Goal: Transaction & Acquisition: Purchase product/service

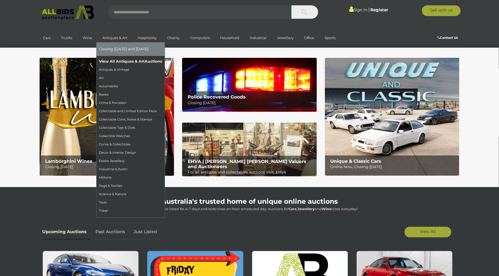
click at [116, 58] on link "View All Antiques & Art Auctions" at bounding box center [130, 61] width 63 height 8
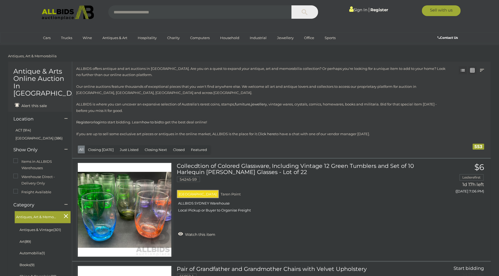
click at [473, 70] on link at bounding box center [473, 70] width 8 height 8
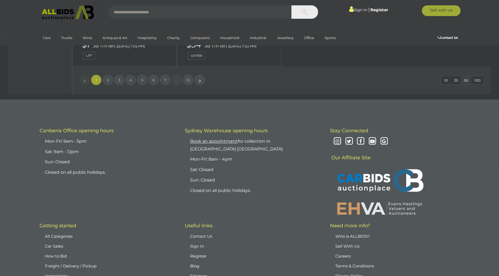
scroll to position [2414, 0]
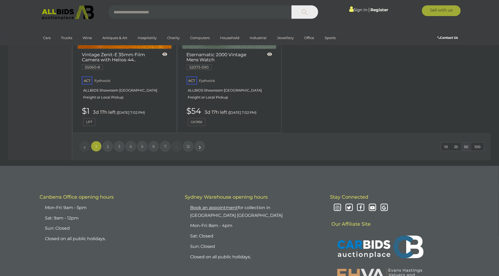
click at [480, 144] on span "100" at bounding box center [478, 146] width 6 height 4
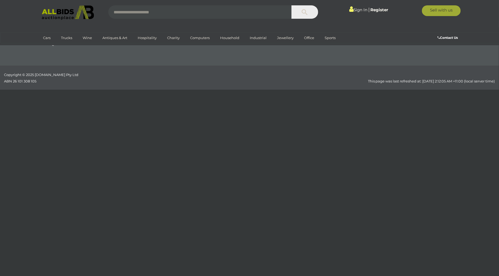
scroll to position [104, 0]
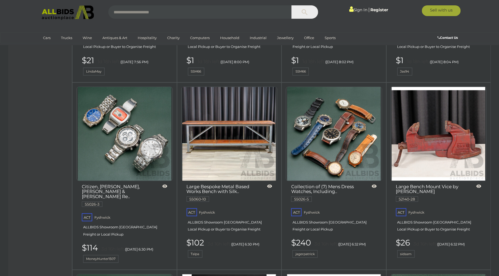
scroll to position [816, 0]
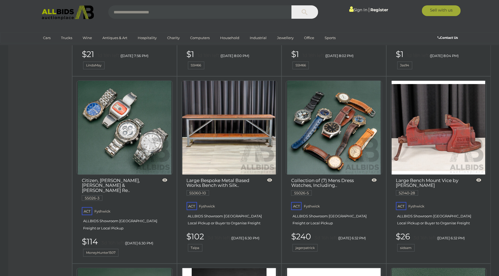
click at [93, 104] on link at bounding box center [124, 127] width 96 height 94
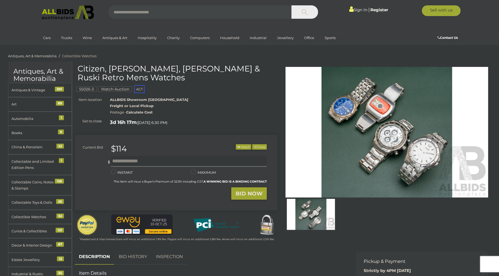
click at [327, 141] on img at bounding box center [387, 132] width 203 height 131
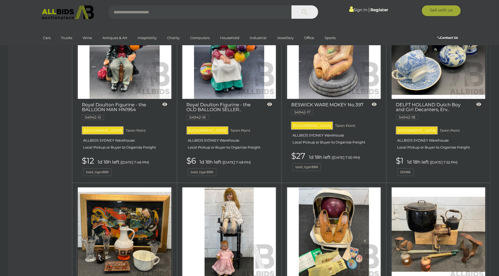
scroll to position [856, 0]
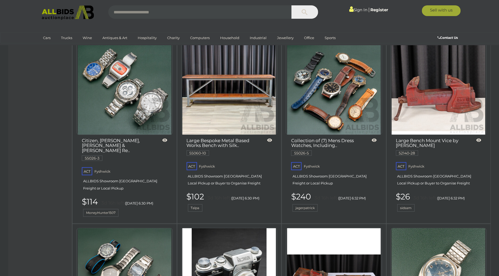
click at [243, 102] on img at bounding box center [229, 88] width 94 height 94
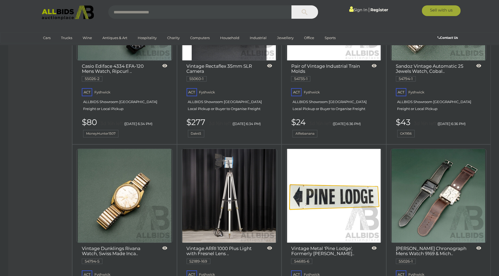
scroll to position [1190, 0]
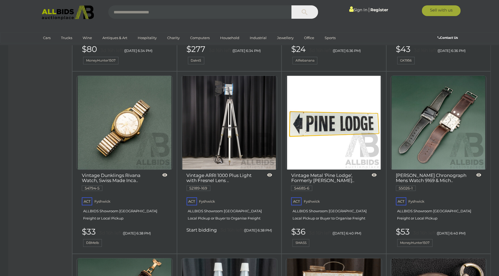
click at [122, 126] on img at bounding box center [125, 123] width 94 height 94
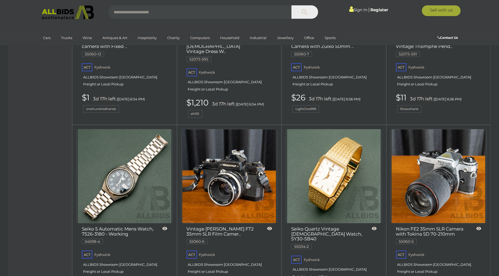
scroll to position [2070, 0]
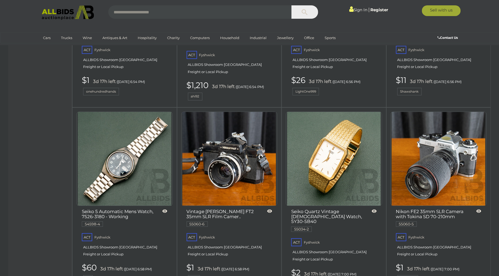
click at [129, 131] on link at bounding box center [124, 159] width 96 height 94
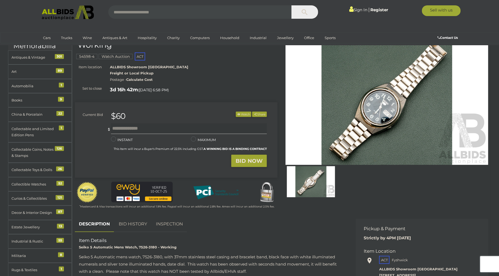
scroll to position [31, 0]
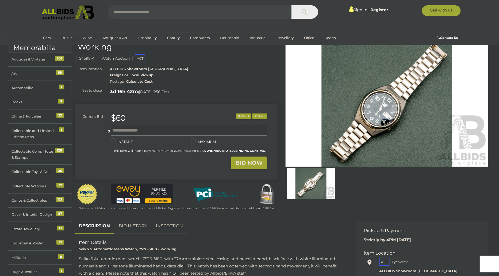
click at [370, 124] on img at bounding box center [387, 101] width 203 height 131
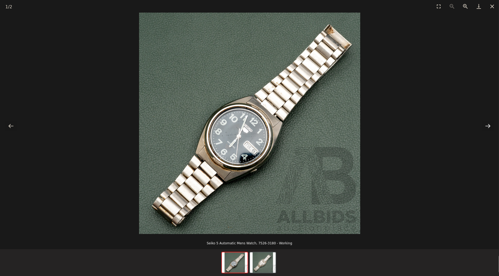
click at [484, 125] on button "Next slide" at bounding box center [487, 126] width 11 height 10
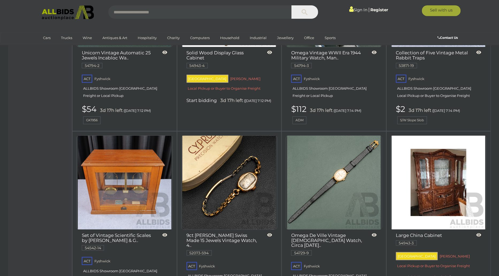
scroll to position [2966, 0]
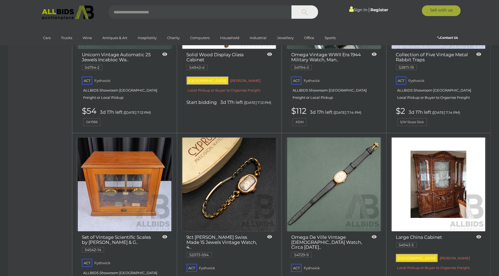
click at [124, 171] on img at bounding box center [125, 184] width 94 height 94
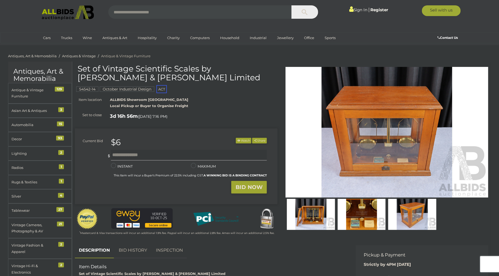
click at [358, 209] on img at bounding box center [362, 214] width 48 height 31
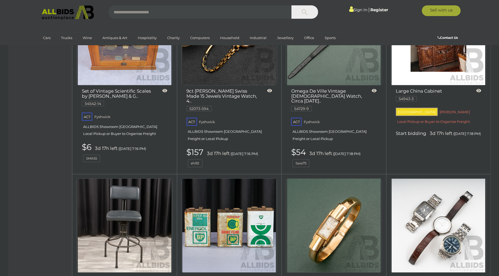
scroll to position [3178, 0]
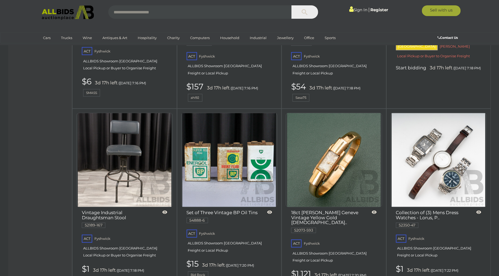
click at [457, 129] on img at bounding box center [439, 160] width 94 height 94
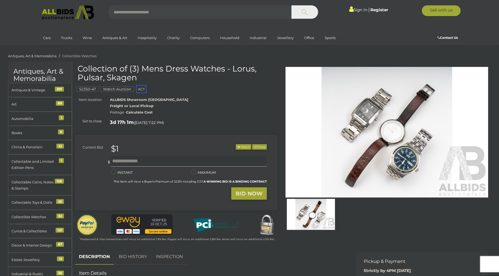
click at [371, 118] on img at bounding box center [387, 132] width 203 height 131
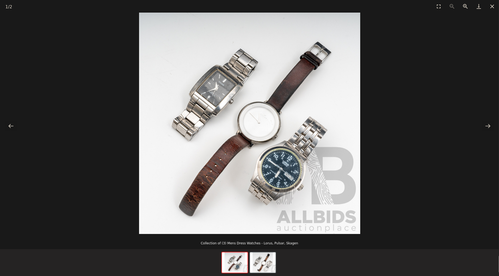
click at [268, 163] on img at bounding box center [249, 123] width 221 height 221
click at [492, 8] on button "Close gallery" at bounding box center [492, 6] width 13 height 13
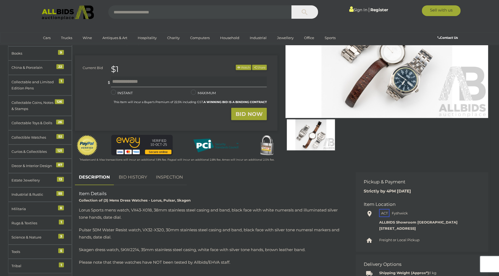
scroll to position [63, 0]
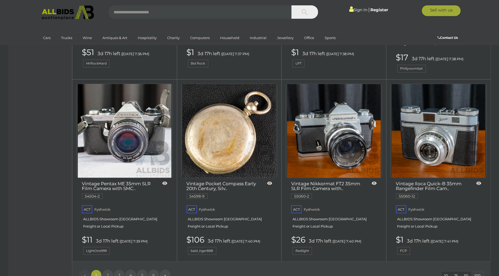
scroll to position [4515, 0]
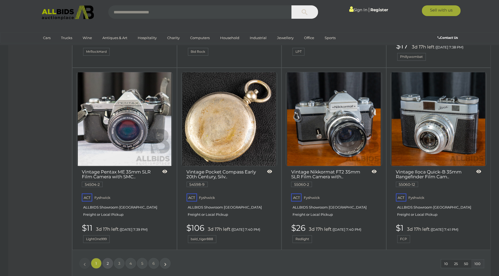
click at [103, 258] on link "2" at bounding box center [107, 263] width 11 height 11
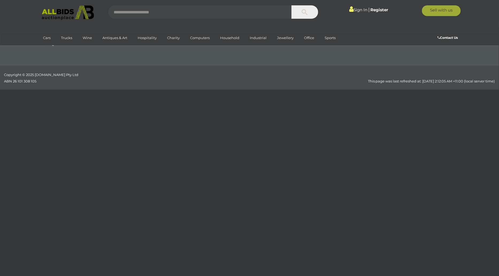
scroll to position [104, 0]
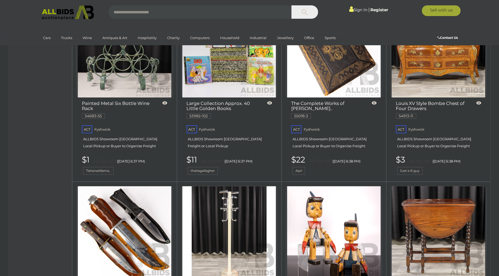
scroll to position [2938, 0]
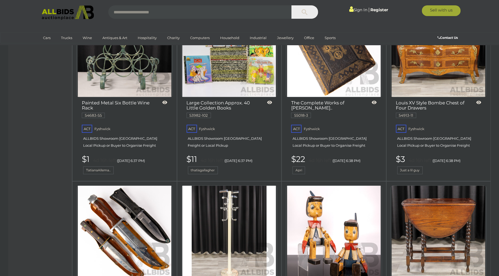
click at [132, 195] on img at bounding box center [125, 233] width 94 height 94
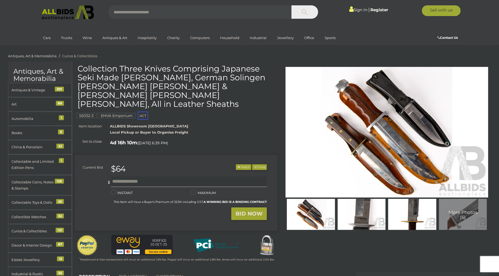
click at [421, 150] on img at bounding box center [387, 132] width 203 height 131
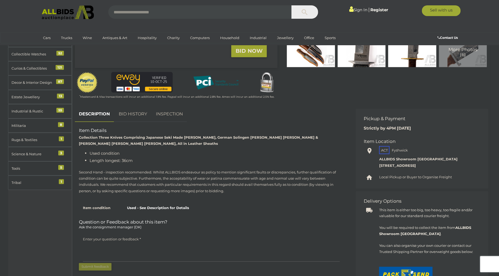
scroll to position [210, 0]
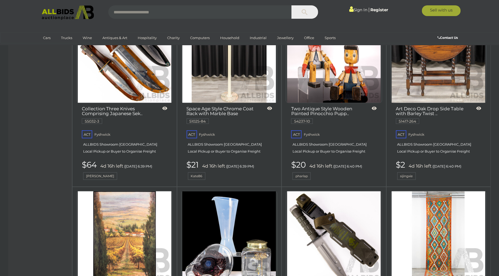
scroll to position [3112, 0]
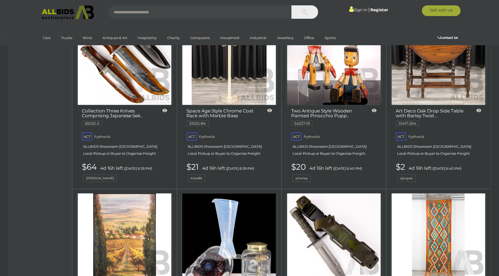
click at [335, 193] on img at bounding box center [334, 240] width 94 height 94
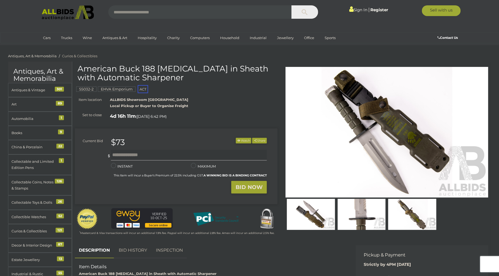
click at [356, 216] on img at bounding box center [362, 214] width 48 height 31
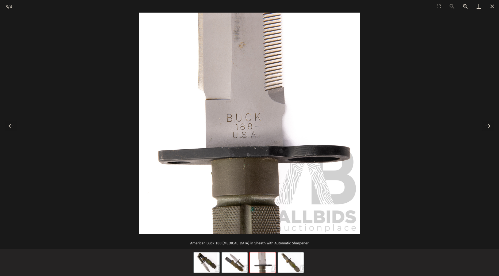
click at [419, 124] on picture at bounding box center [249, 123] width 499 height 221
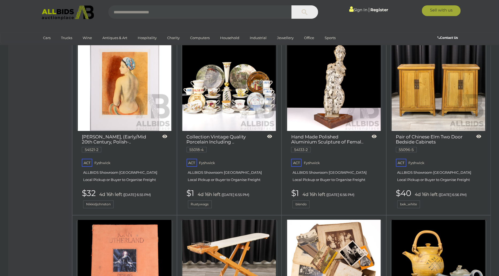
scroll to position [4414, 0]
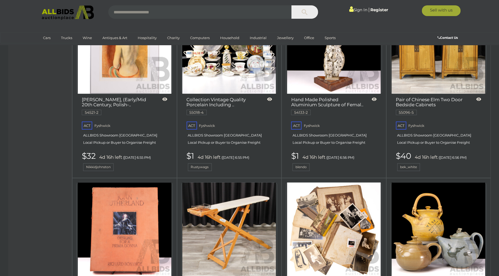
click at [347, 182] on img at bounding box center [334, 229] width 94 height 94
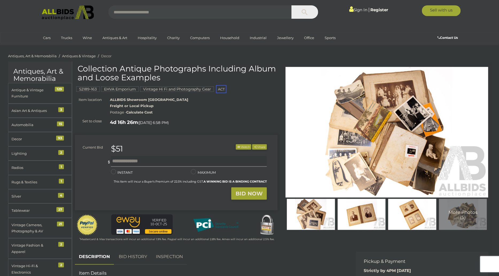
click at [331, 139] on img at bounding box center [387, 132] width 203 height 131
click at [320, 220] on img at bounding box center [311, 214] width 48 height 31
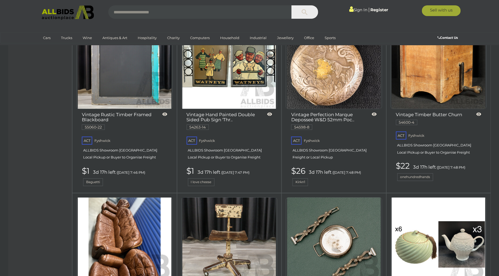
scroll to position [4489, 0]
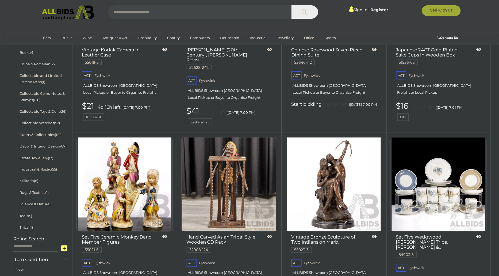
scroll to position [148, 0]
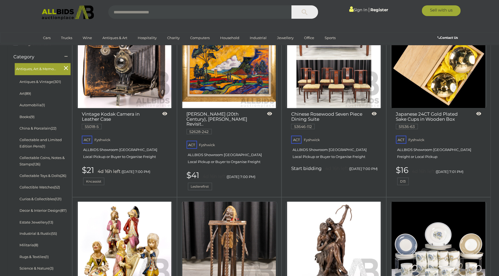
click at [115, 69] on img at bounding box center [125, 61] width 94 height 94
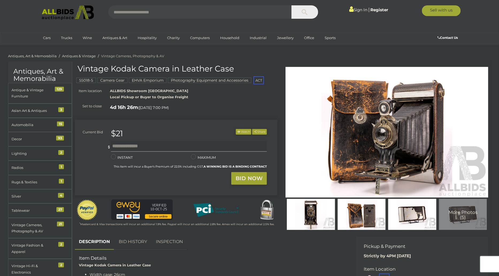
click at [345, 178] on img at bounding box center [387, 132] width 203 height 131
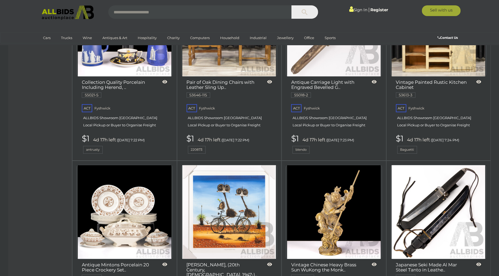
scroll to position [2039, 0]
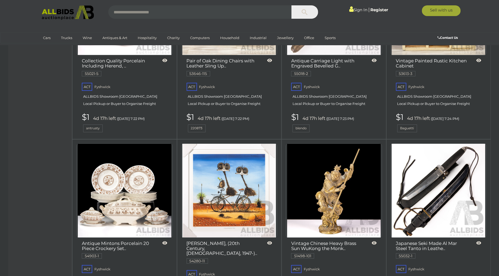
click at [421, 180] on img at bounding box center [439, 191] width 94 height 94
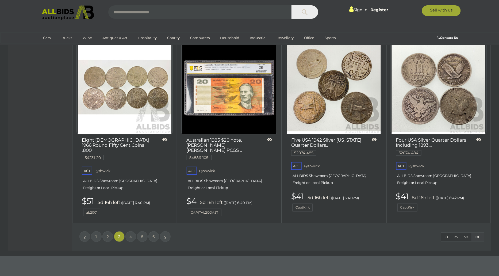
scroll to position [4635, 0]
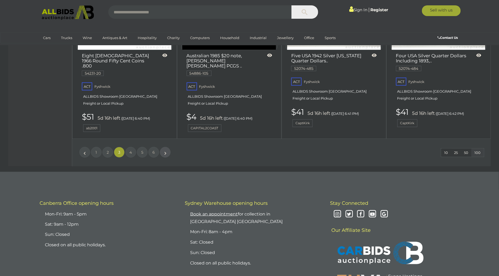
click at [164, 147] on link "»" at bounding box center [165, 152] width 11 height 11
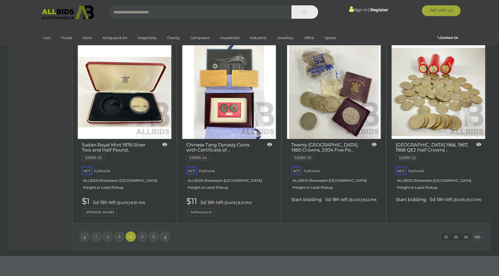
scroll to position [4481, 0]
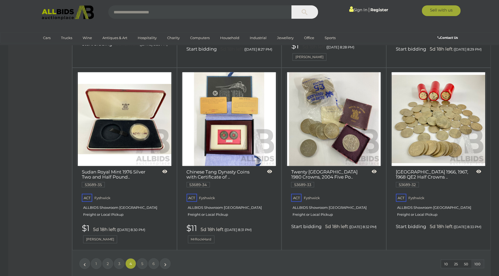
click at [165, 258] on li "»" at bounding box center [165, 263] width 10 height 11
click at [145, 258] on link "5" at bounding box center [142, 263] width 11 height 11
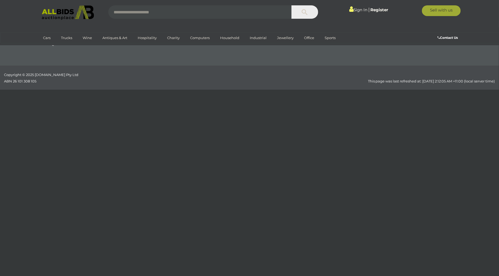
scroll to position [104, 0]
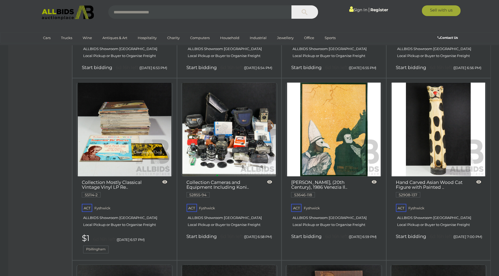
scroll to position [1652, 0]
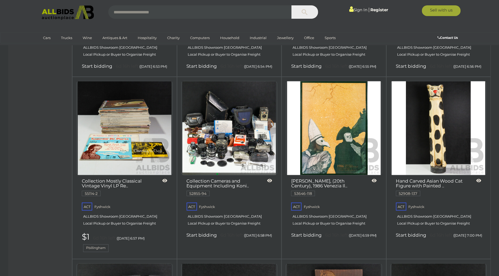
click at [152, 233] on link "$1 6d 16h left (Friday 6:57 PM) Pbillingham" at bounding box center [125, 242] width 87 height 20
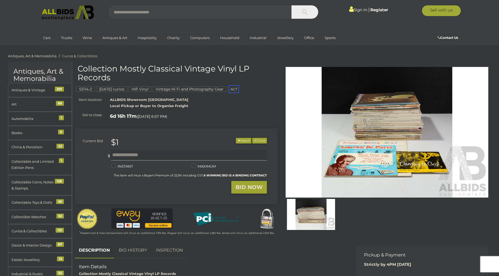
scroll to position [489, 0]
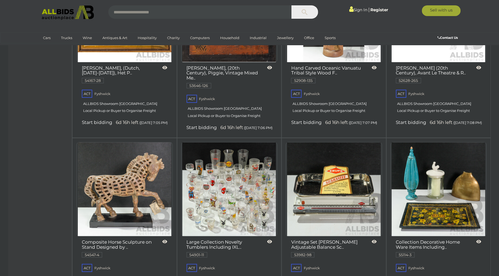
scroll to position [2162, 0]
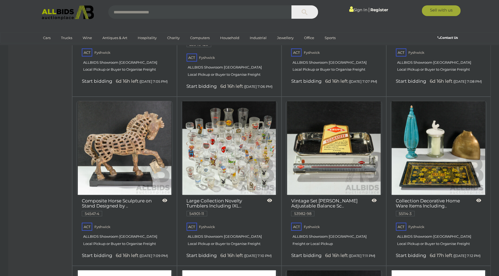
click at [319, 136] on img at bounding box center [334, 148] width 94 height 94
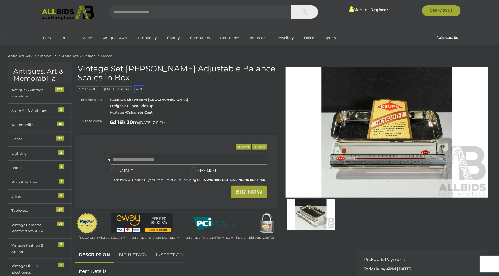
click at [367, 166] on img at bounding box center [387, 132] width 203 height 131
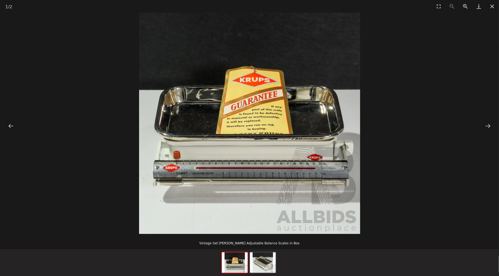
click at [367, 166] on picture at bounding box center [249, 123] width 499 height 221
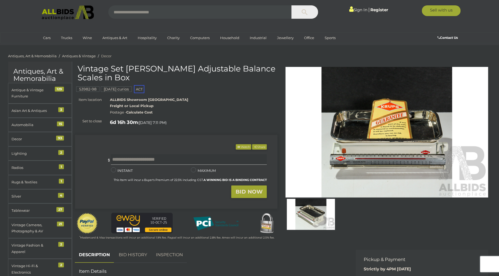
click at [367, 166] on picture at bounding box center [249, 123] width 499 height 221
click at [307, 219] on img at bounding box center [311, 214] width 48 height 31
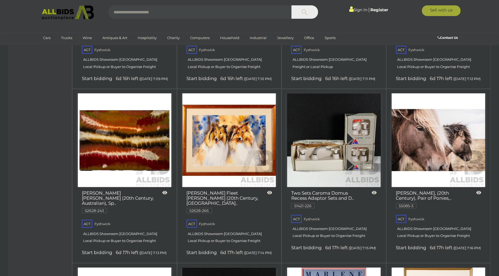
scroll to position [2494, 0]
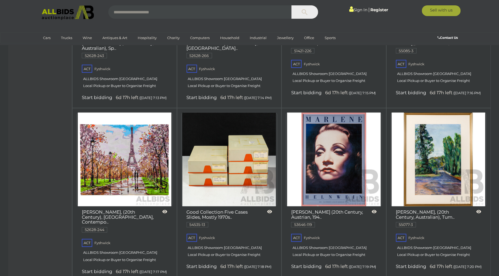
click at [204, 159] on img at bounding box center [229, 160] width 94 height 94
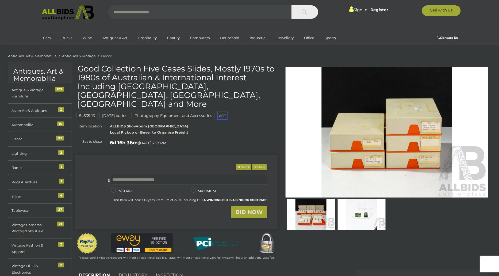
click at [321, 165] on img at bounding box center [387, 132] width 203 height 131
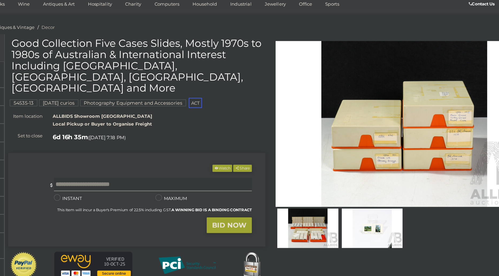
click at [360, 213] on img at bounding box center [362, 214] width 48 height 31
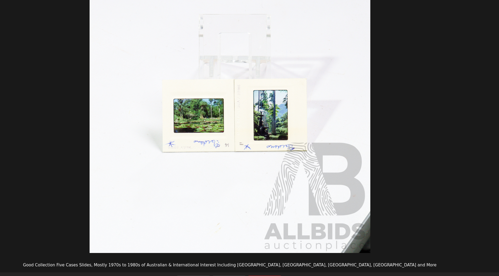
click at [278, 118] on img at bounding box center [249, 123] width 221 height 221
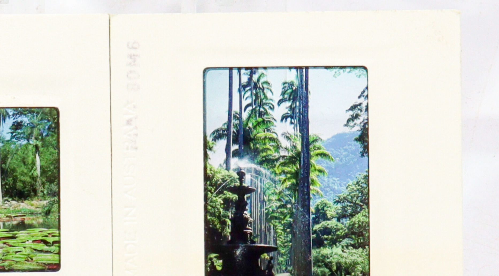
click at [277, 153] on img at bounding box center [139, 173] width 1070 height 1070
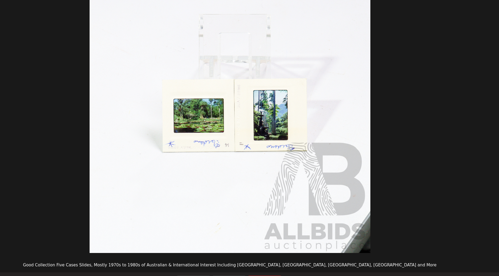
click at [234, 135] on img at bounding box center [249, 123] width 221 height 221
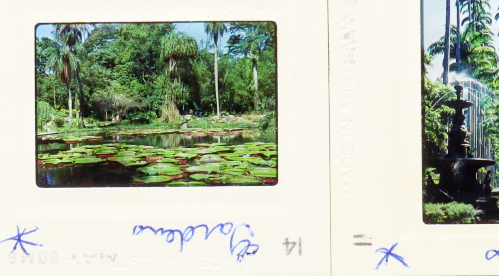
click at [234, 135] on img at bounding box center [311, 105] width 1070 height 1070
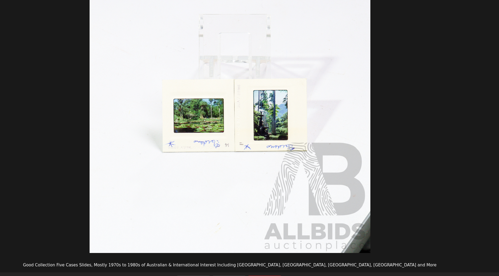
click at [458, 83] on picture at bounding box center [249, 123] width 499 height 221
click at [439, 93] on picture at bounding box center [249, 123] width 499 height 221
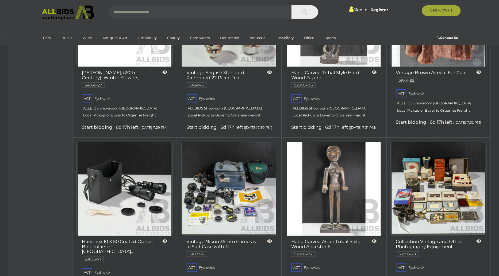
scroll to position [3205, 0]
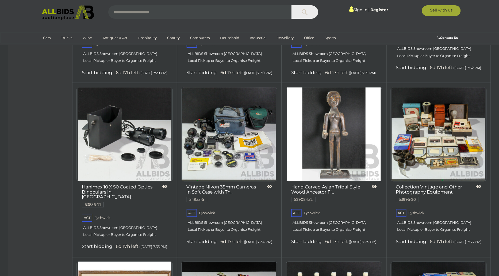
click at [447, 131] on img at bounding box center [439, 134] width 94 height 94
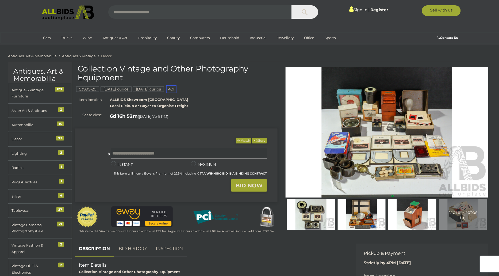
click at [415, 131] on img at bounding box center [387, 132] width 203 height 131
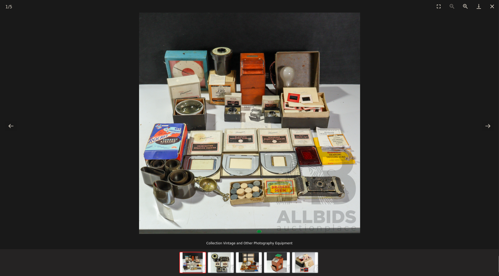
click at [256, 201] on img at bounding box center [249, 123] width 221 height 221
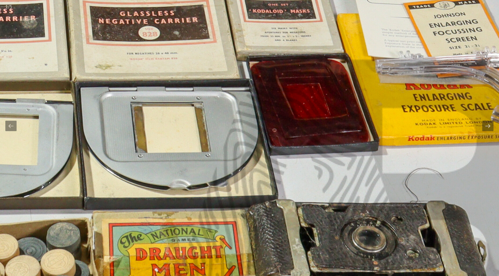
drag, startPoint x: 386, startPoint y: 83, endPoint x: 187, endPoint y: 177, distance: 220.2
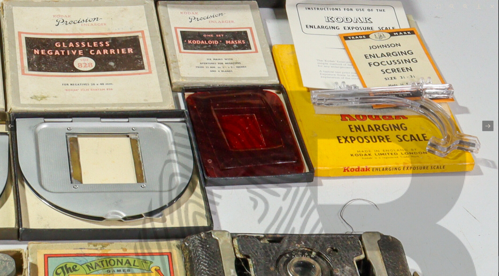
drag, startPoint x: 208, startPoint y: 164, endPoint x: 202, endPoint y: 75, distance: 88.7
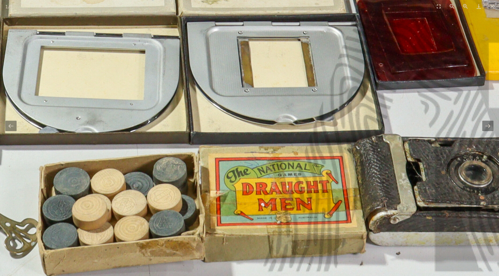
drag, startPoint x: 133, startPoint y: 113, endPoint x: 435, endPoint y: 81, distance: 303.3
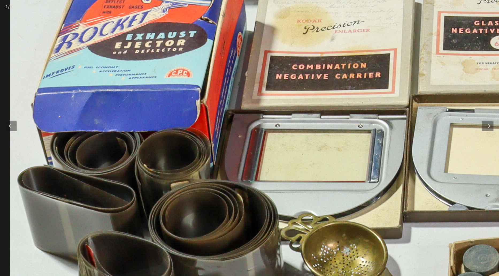
drag, startPoint x: 244, startPoint y: 133, endPoint x: 304, endPoint y: 227, distance: 111.5
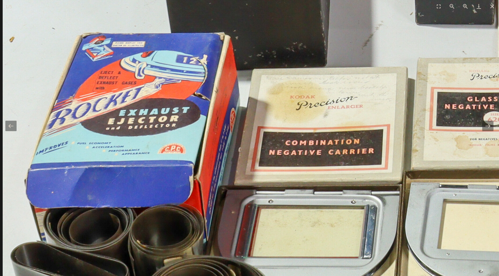
drag, startPoint x: 174, startPoint y: 98, endPoint x: 190, endPoint y: 152, distance: 57.0
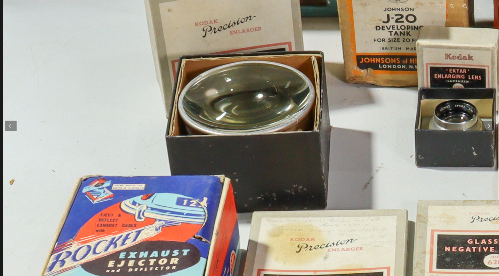
drag, startPoint x: 244, startPoint y: 114, endPoint x: 262, endPoint y: 255, distance: 141.7
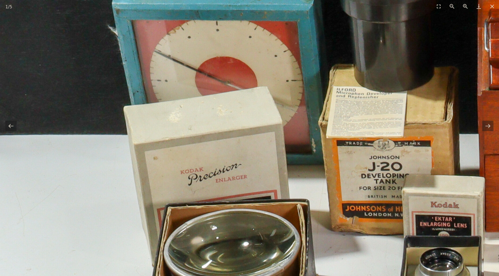
drag, startPoint x: 406, startPoint y: 108, endPoint x: 392, endPoint y: 190, distance: 83.8
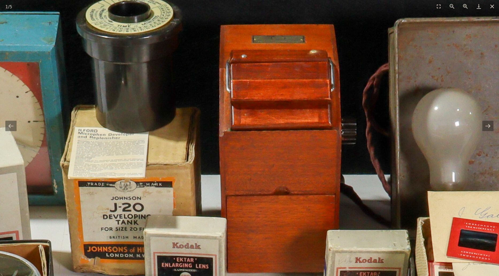
drag, startPoint x: 360, startPoint y: 149, endPoint x: 104, endPoint y: 161, distance: 256.5
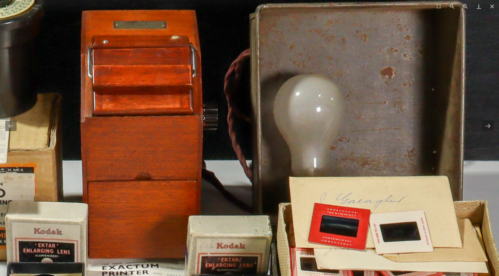
drag, startPoint x: 104, startPoint y: 161, endPoint x: 266, endPoint y: 146, distance: 162.8
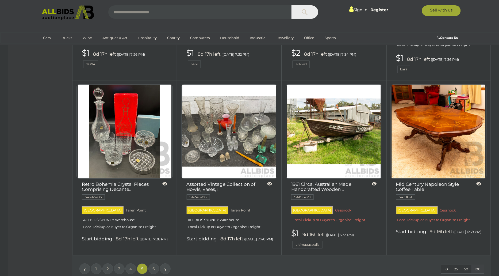
scroll to position [4259, 0]
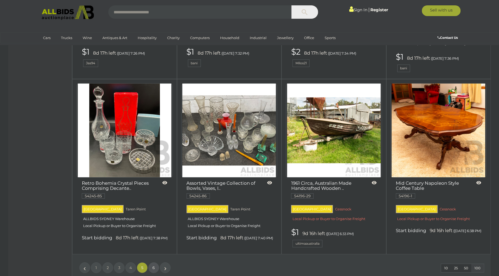
click at [153, 265] on span "6" at bounding box center [154, 267] width 2 height 5
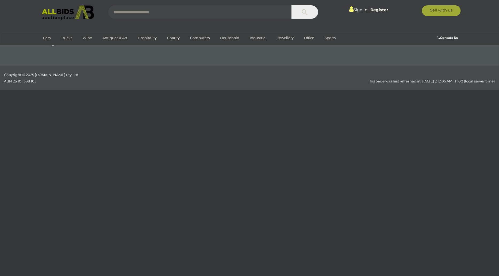
scroll to position [104, 0]
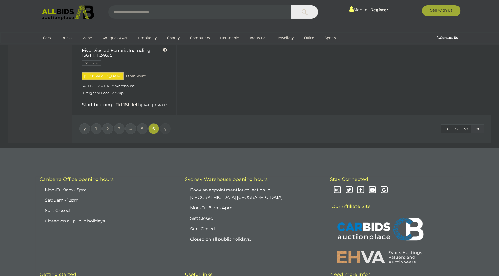
scroll to position [2456, 0]
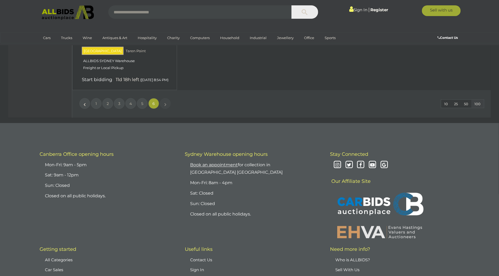
click at [57, 10] on img at bounding box center [68, 12] width 58 height 15
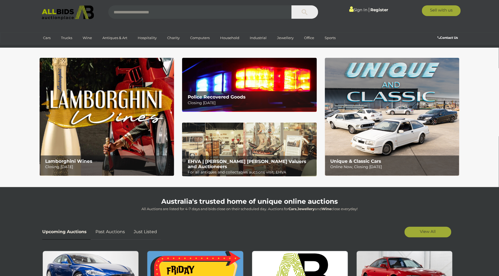
click at [219, 103] on p "Closing Tuesday 14th October" at bounding box center [251, 102] width 126 height 7
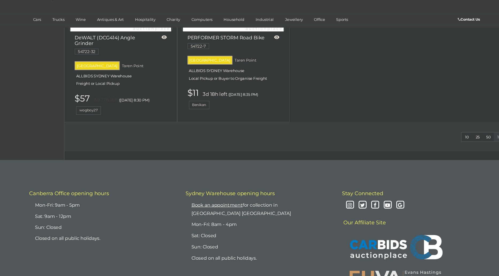
scroll to position [1209, 0]
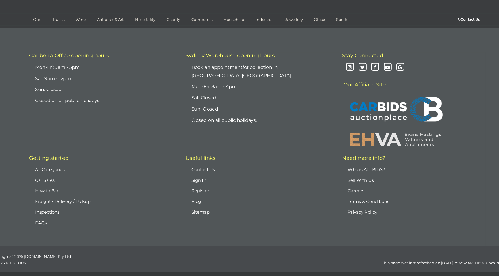
click at [265, 126] on li "Closed on all public holidays." at bounding box center [253, 131] width 128 height 10
